Goal: Information Seeking & Learning: Find specific page/section

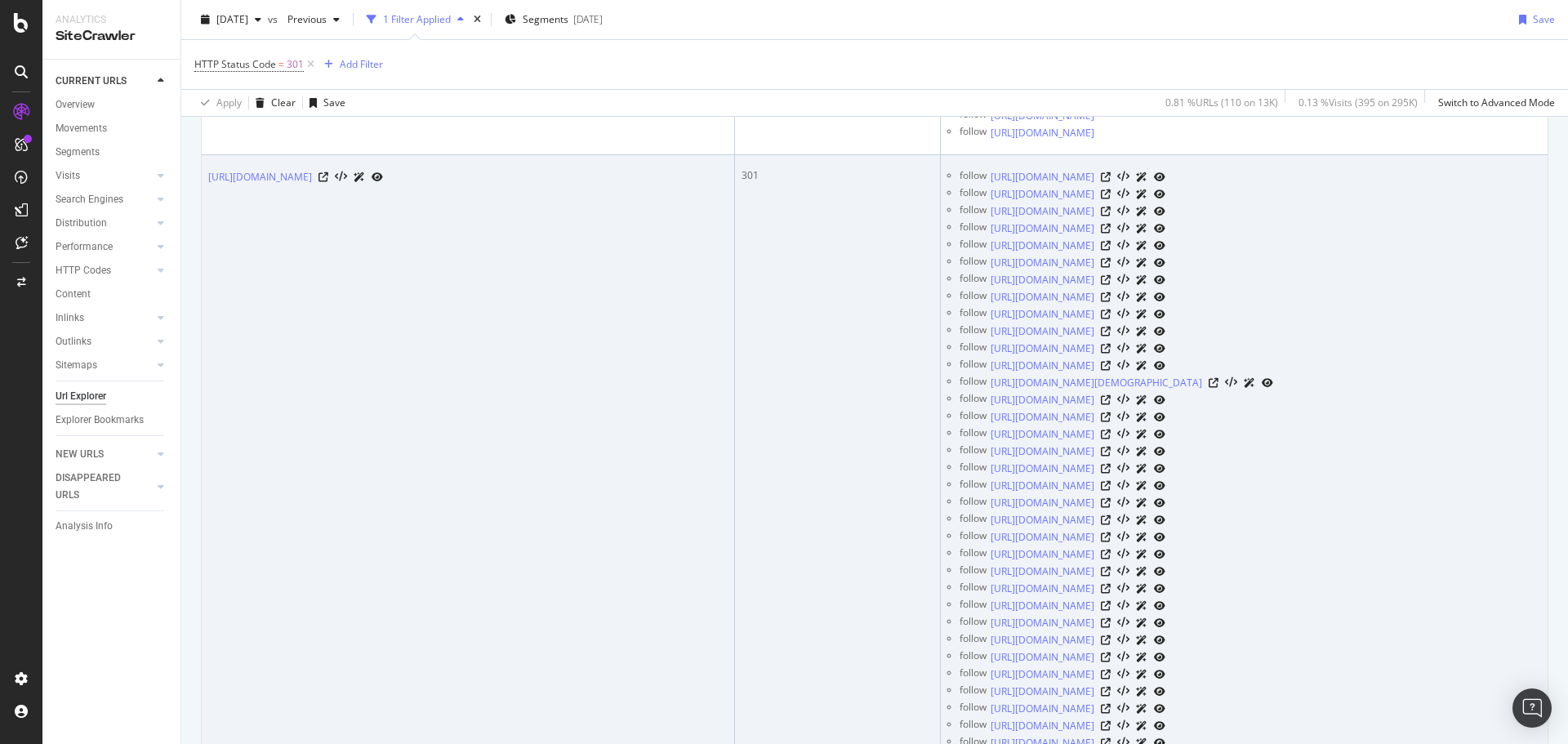
scroll to position [5473, 0]
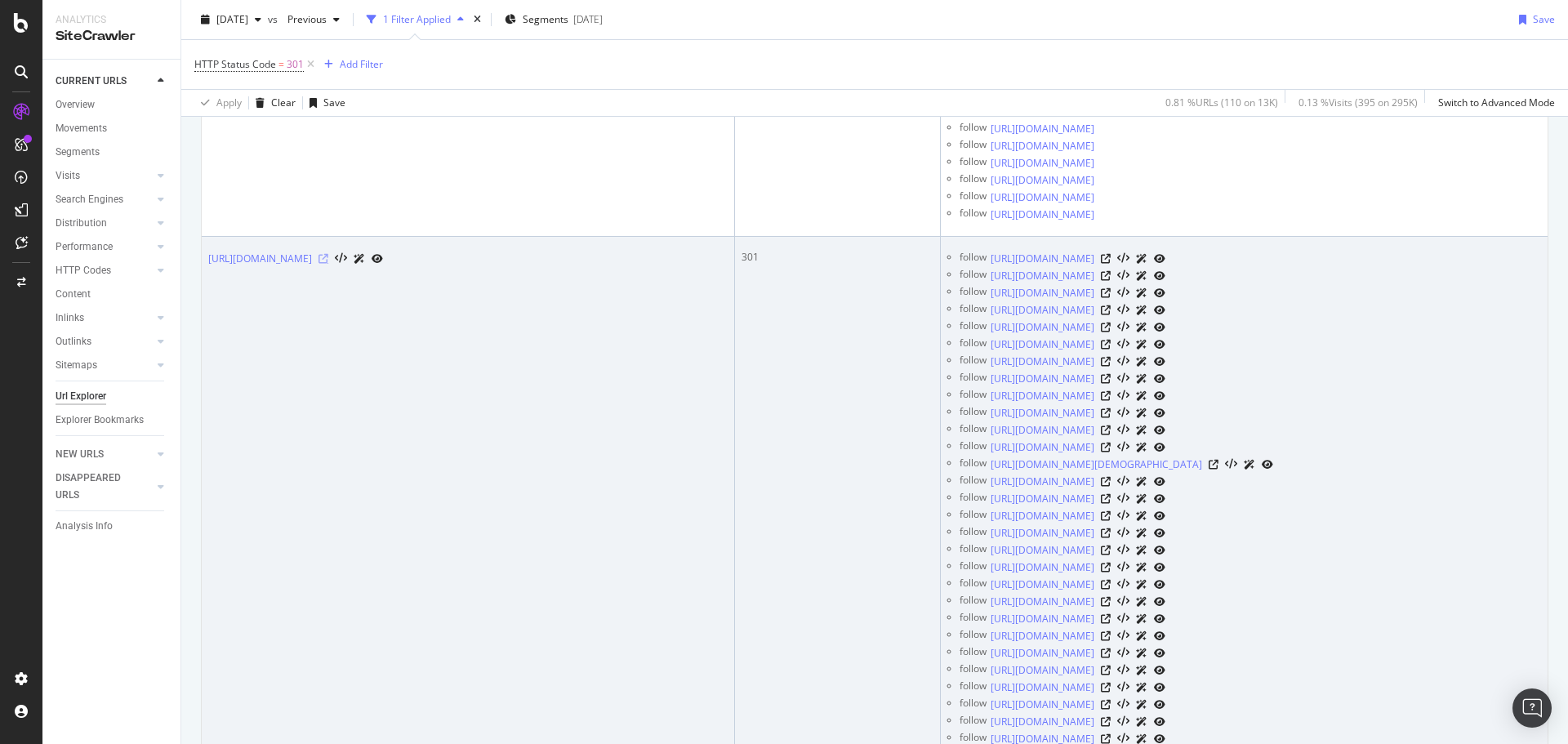
click at [328, 263] on icon at bounding box center [323, 258] width 10 height 10
click at [312, 267] on link "[URL][DOMAIN_NAME]" at bounding box center [260, 259] width 104 height 16
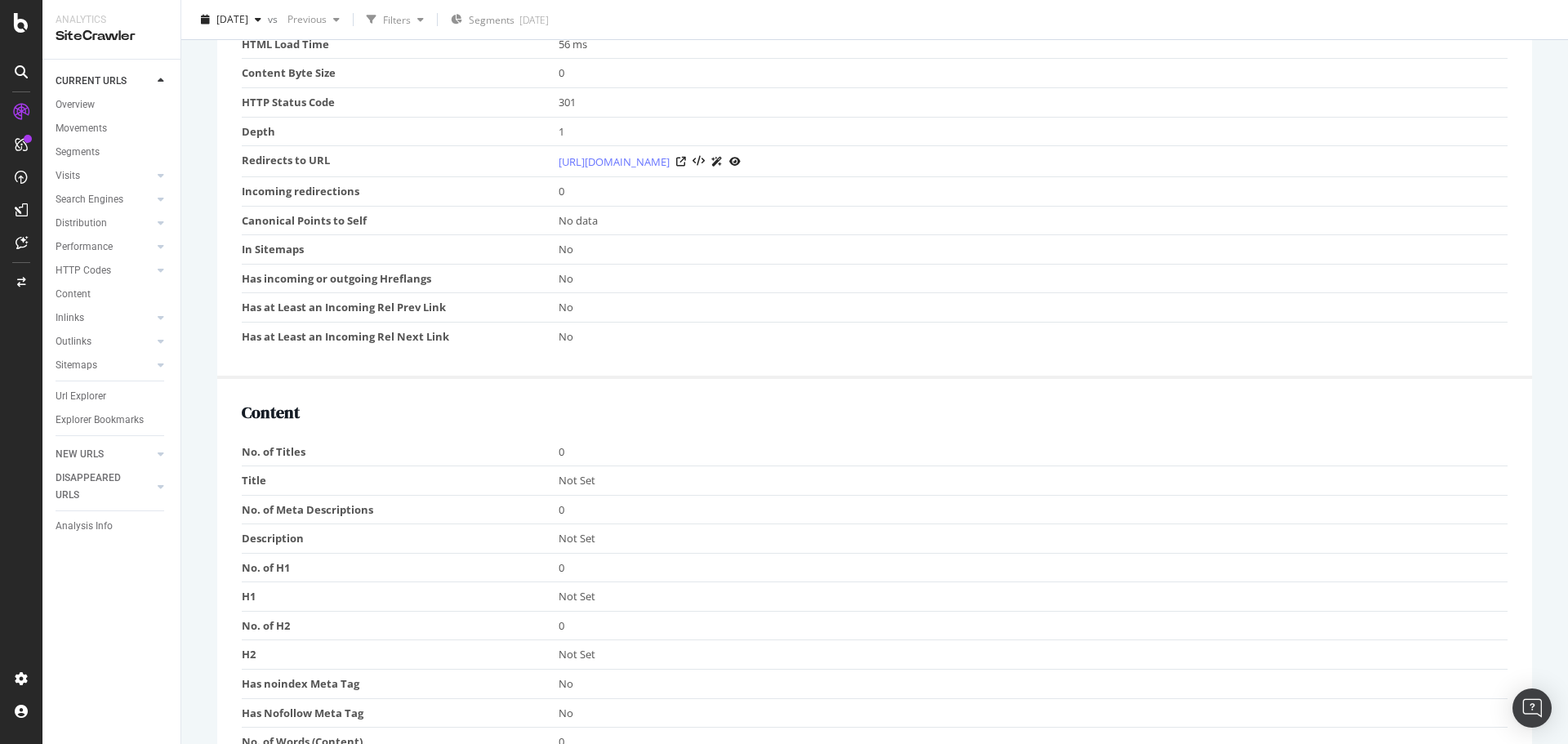
scroll to position [422, 0]
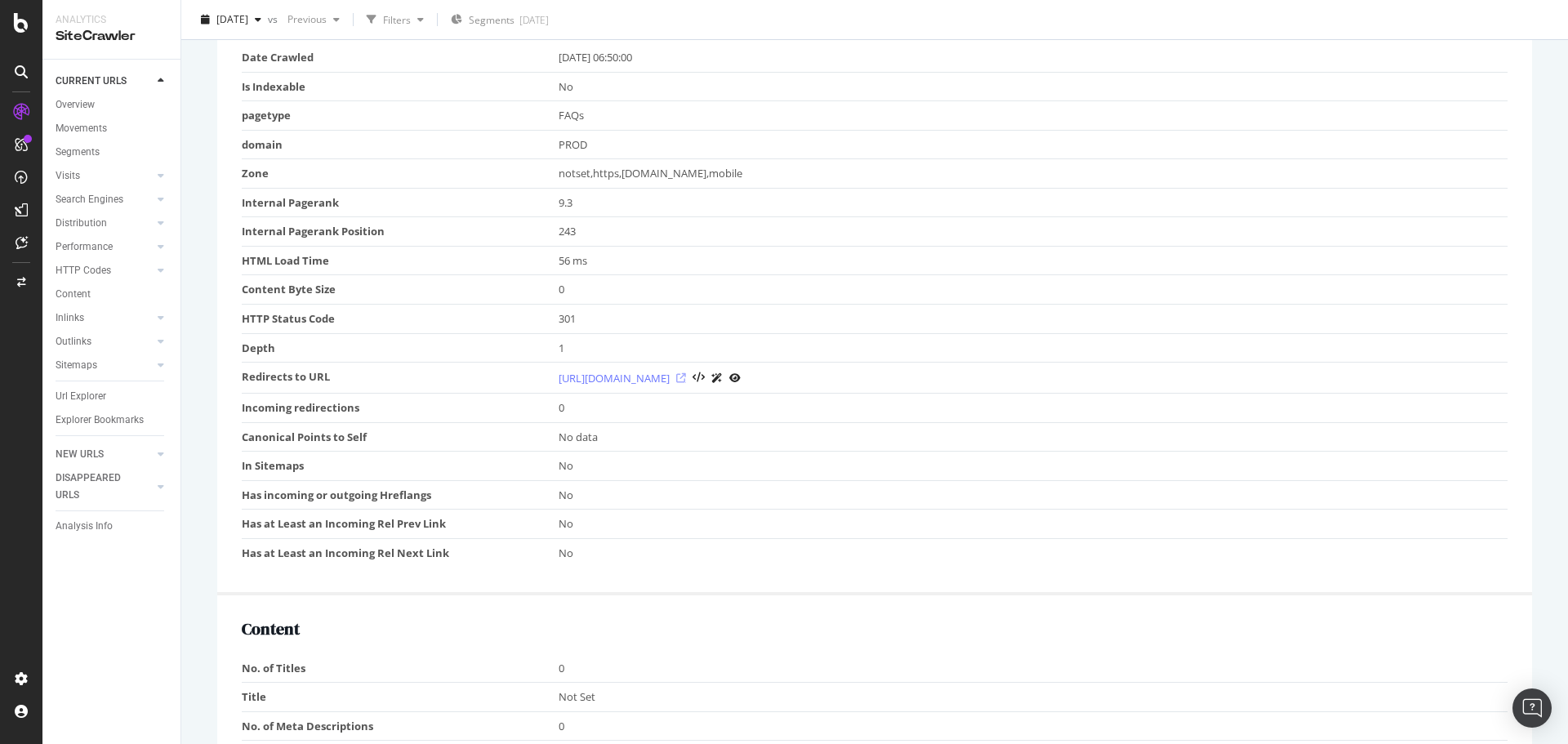
click at [686, 377] on icon at bounding box center [681, 377] width 10 height 10
